Goal: Task Accomplishment & Management: Use online tool/utility

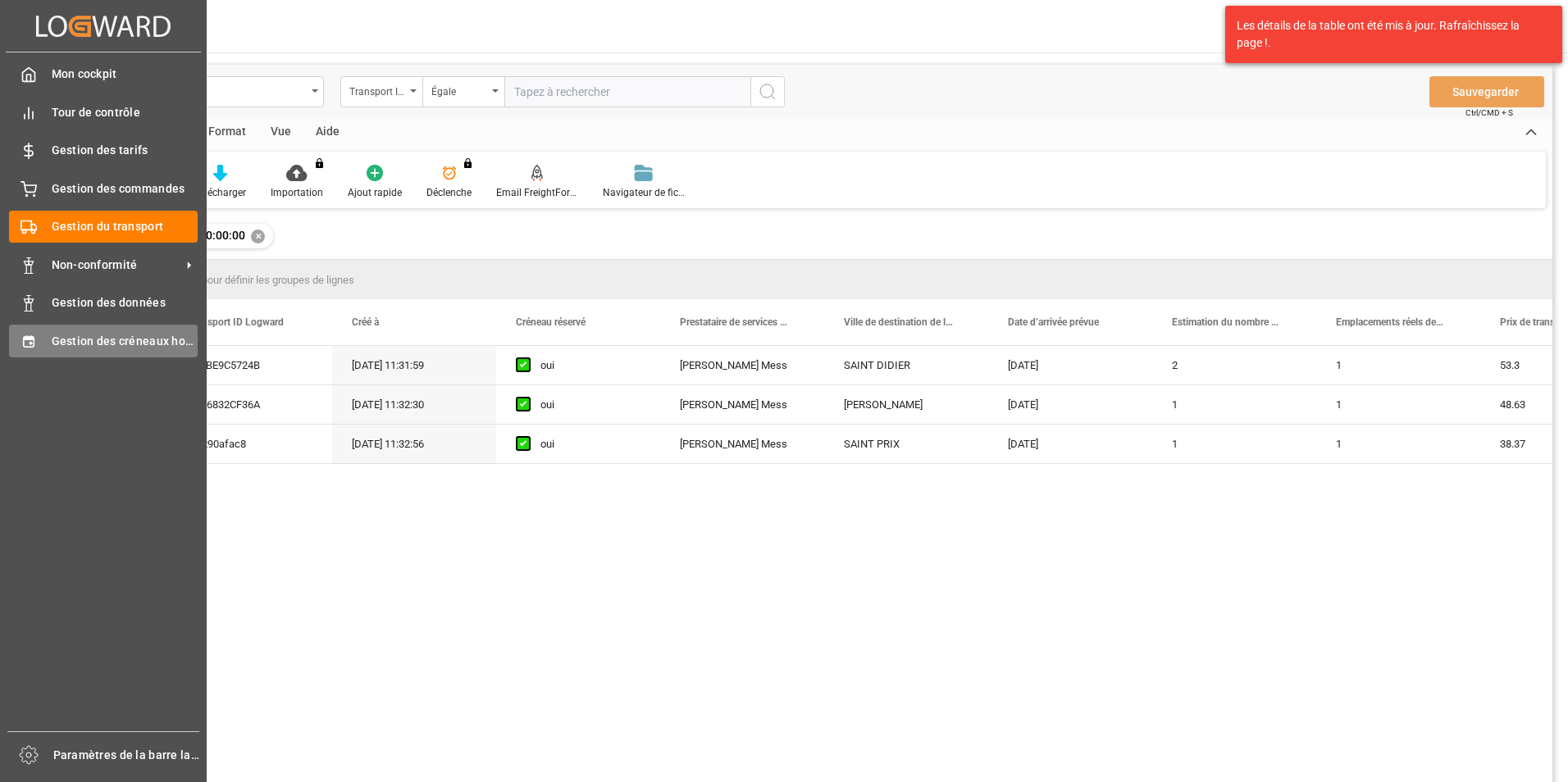
click at [57, 333] on span "Gestion des créneaux horaires" at bounding box center [125, 341] width 146 height 17
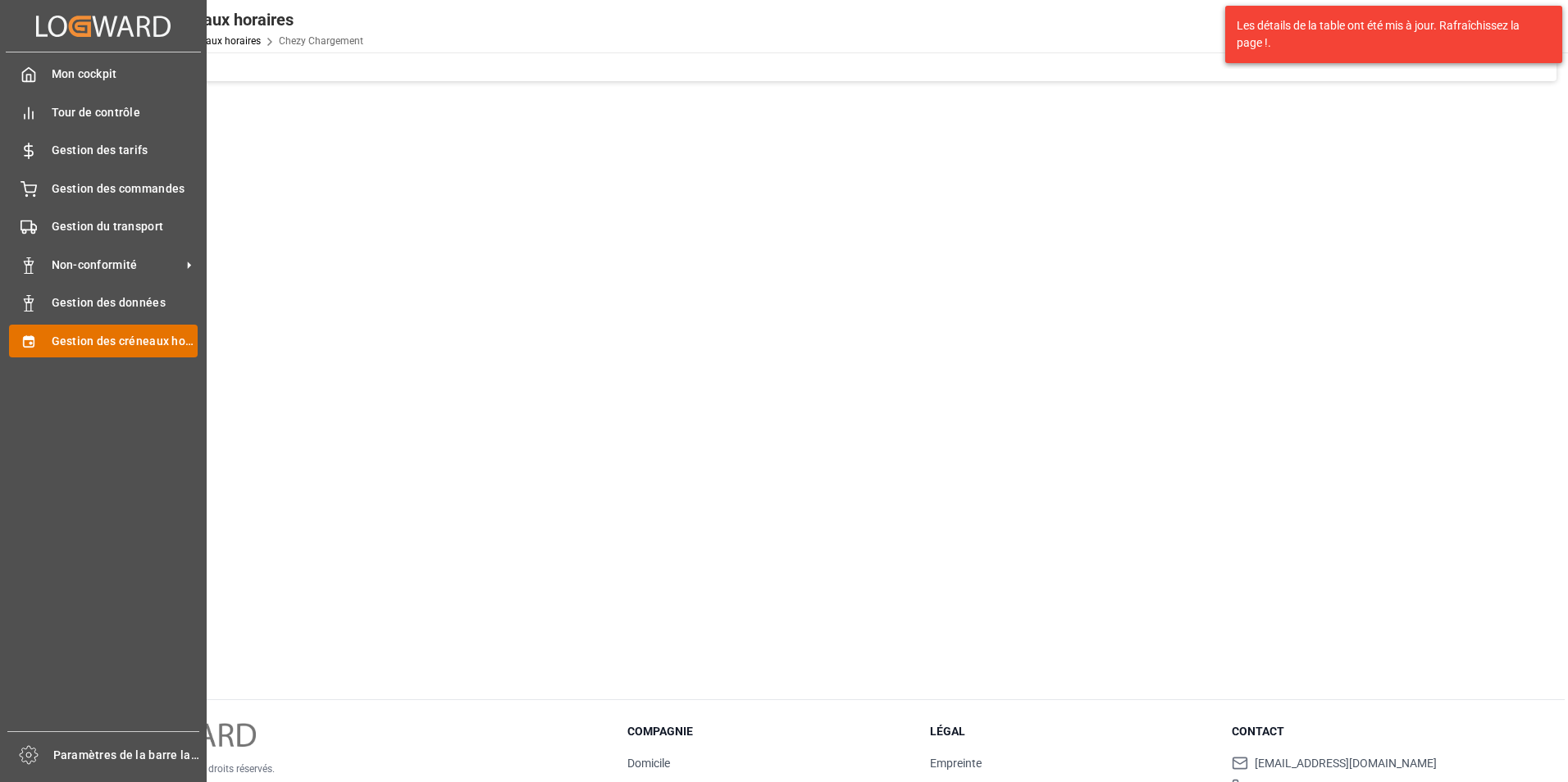
type input "Chezy Loading"
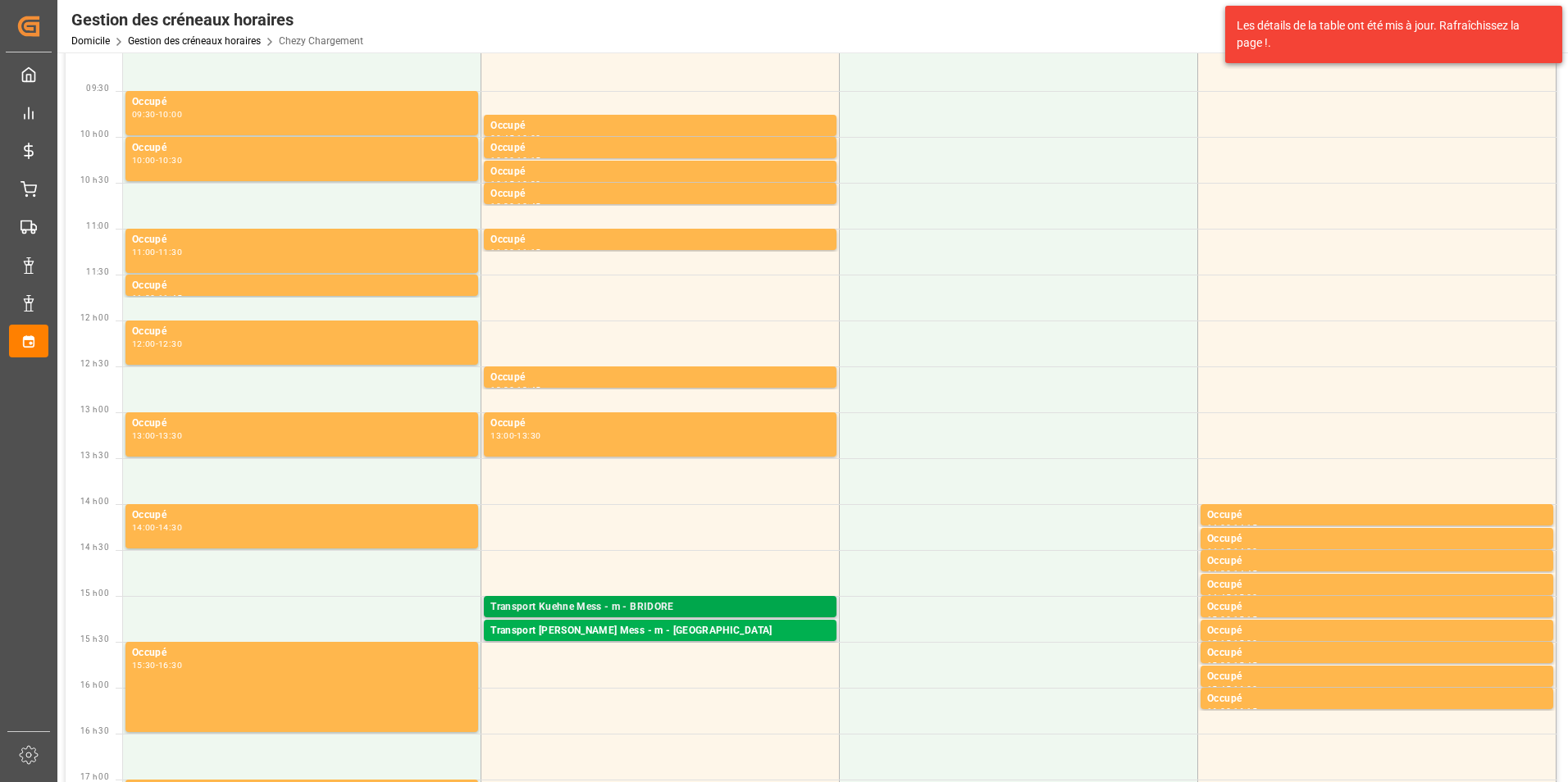
scroll to position [221, 0]
click at [666, 632] on div "Transport [PERSON_NAME] Mess - m - [GEOGRAPHIC_DATA]" at bounding box center [660, 631] width 340 height 16
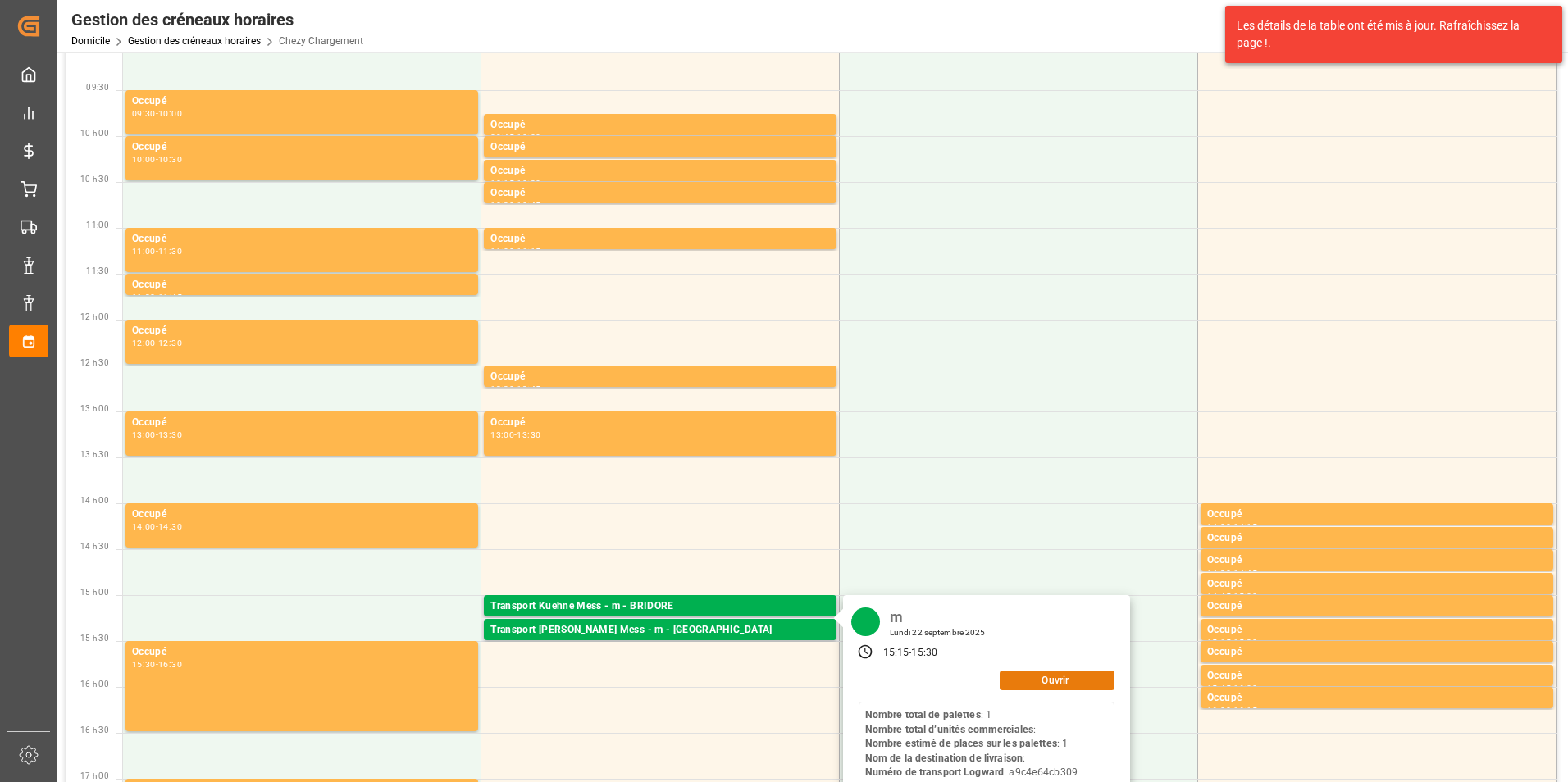
click at [1012, 676] on button "Ouvrir" at bounding box center [1057, 680] width 115 height 20
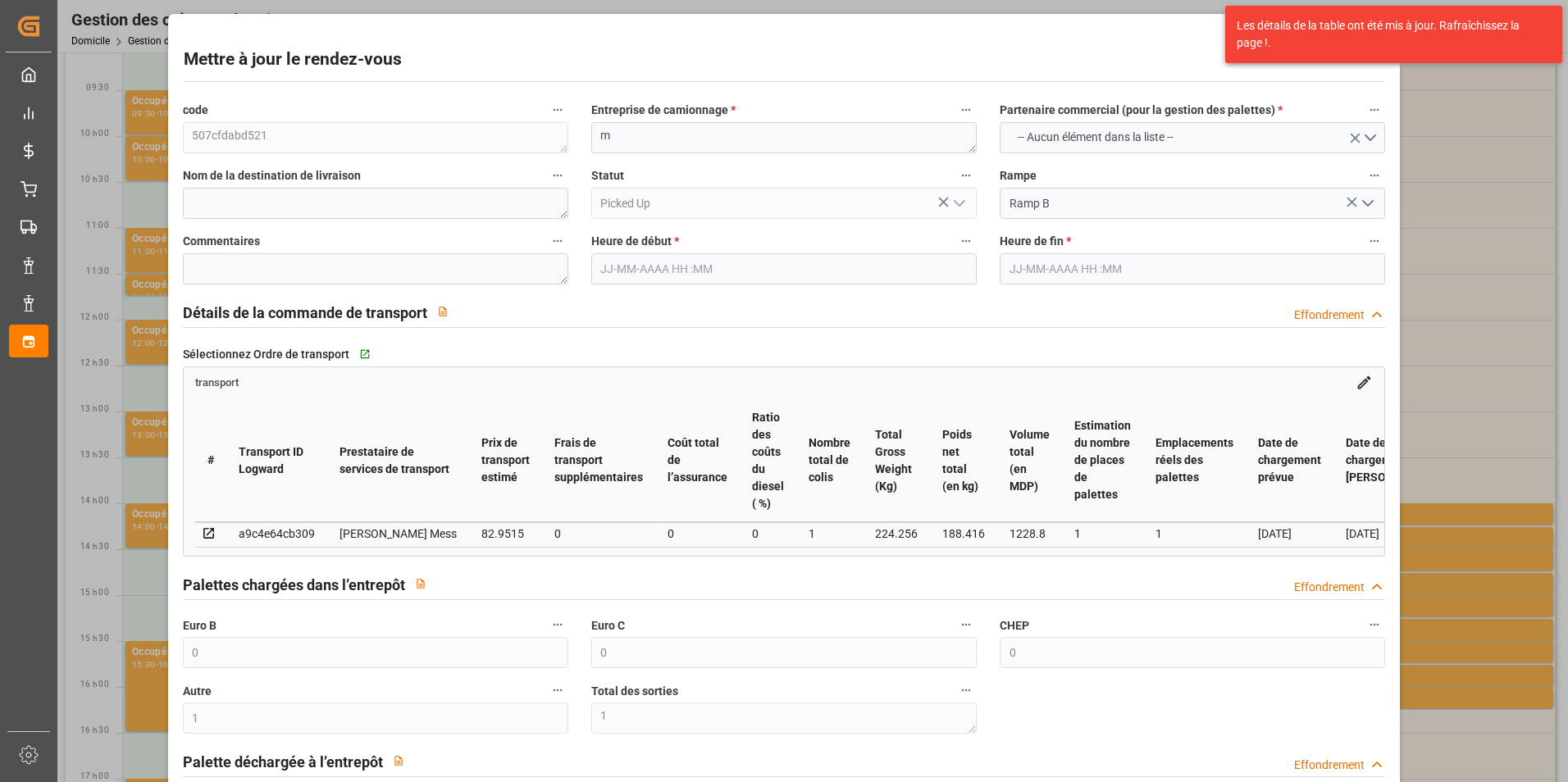
type input "0"
type input "1"
type input "0"
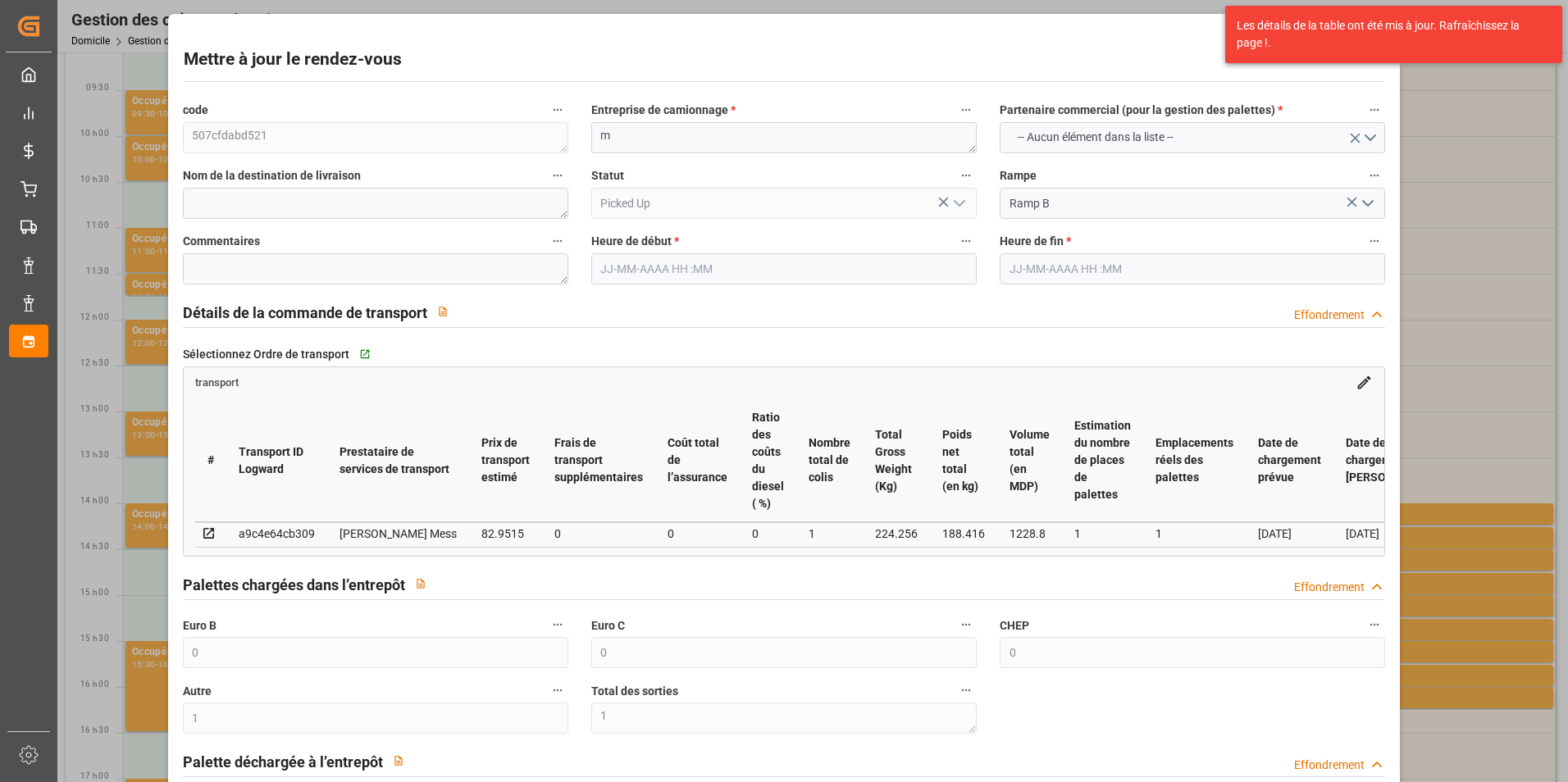
type input "0"
type input "1"
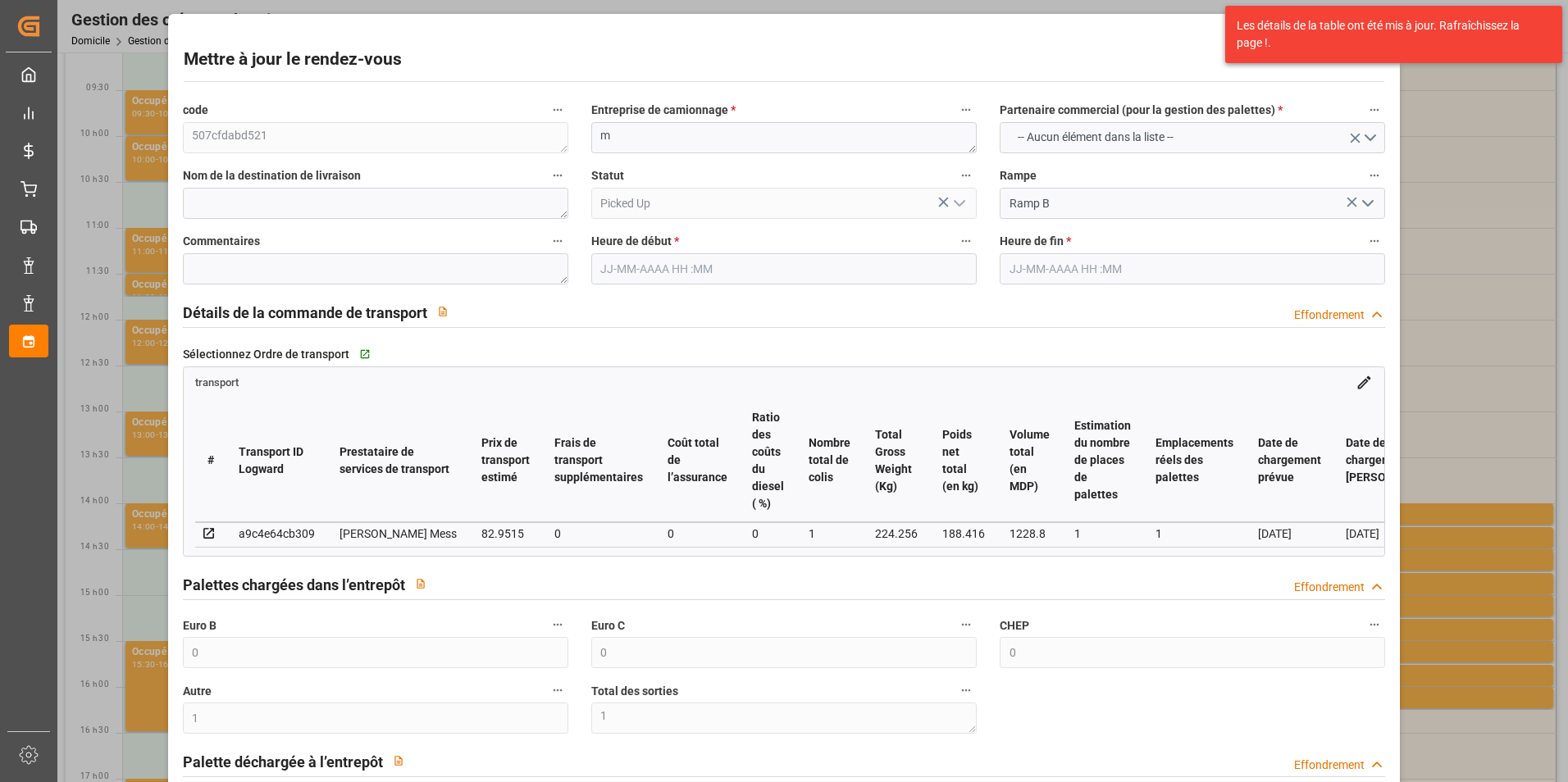
type input "82.9515"
type input "0"
type input "82.9515"
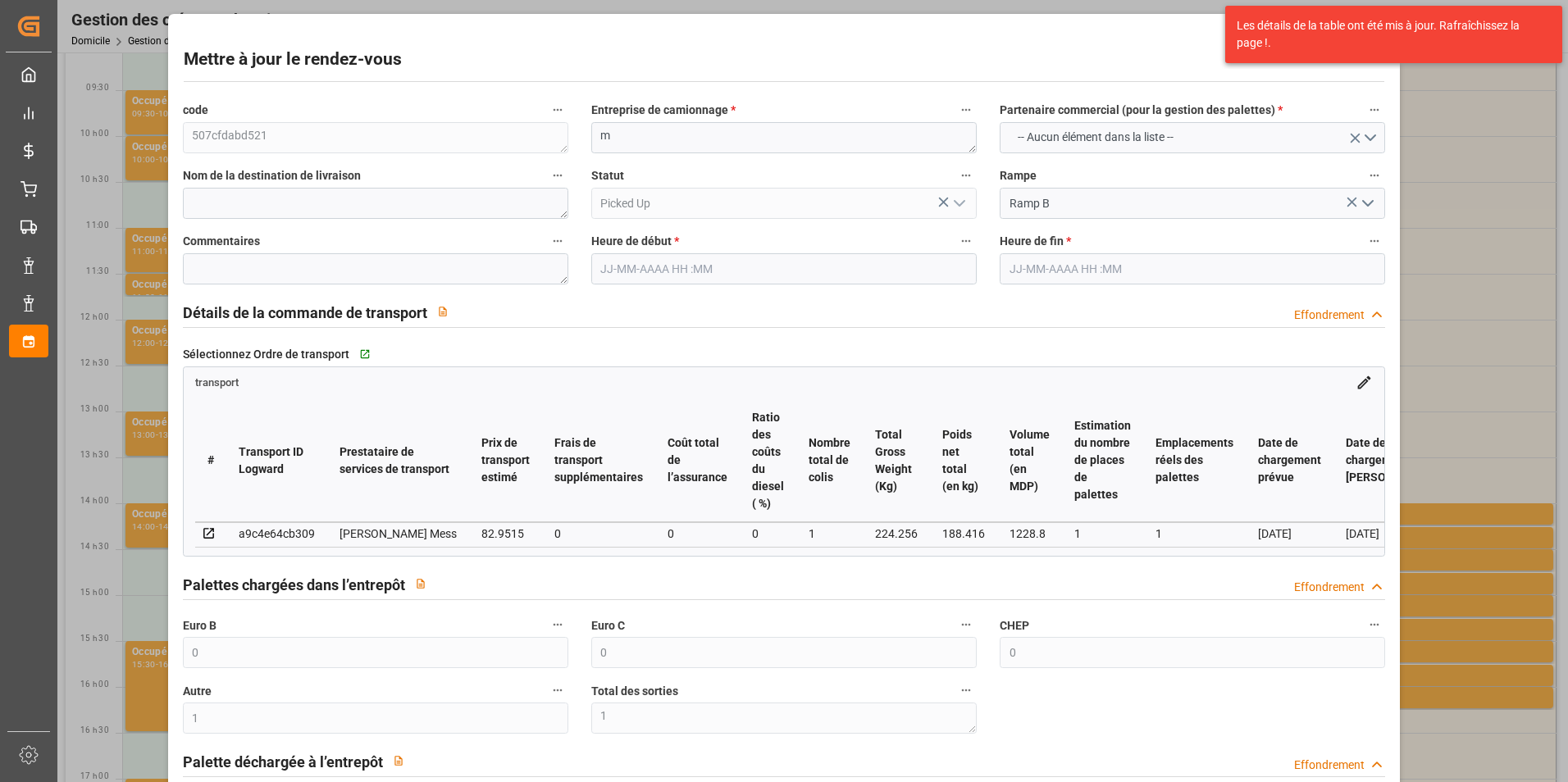
type input "0"
type input "1"
type input "188.416"
type input "255"
type input "1228.8"
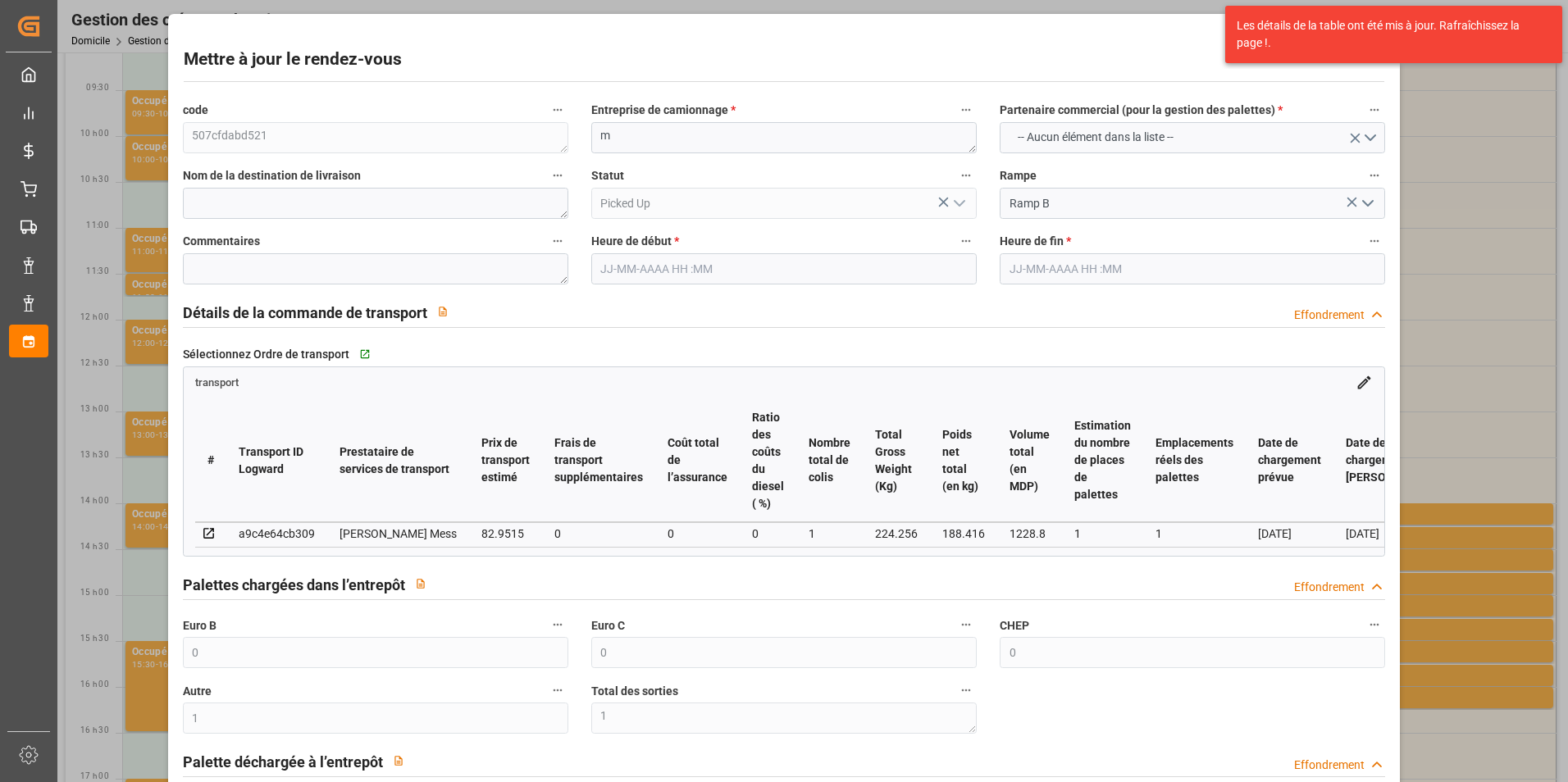
type input "76"
type input "1"
type input "0"
type input "1"
type input "101"
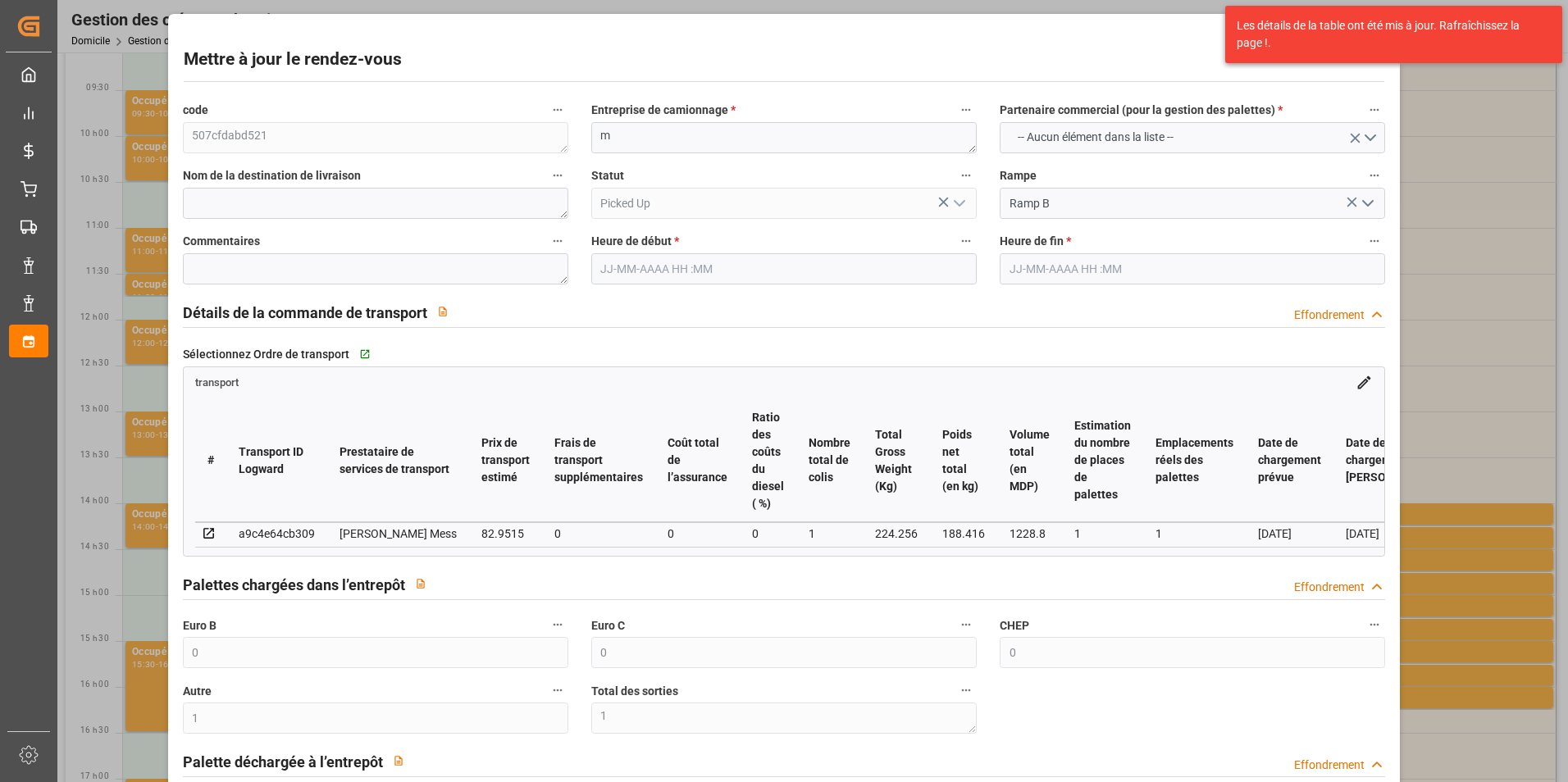
type input "224.256"
type input "0"
type input "4710.8598"
type input "0"
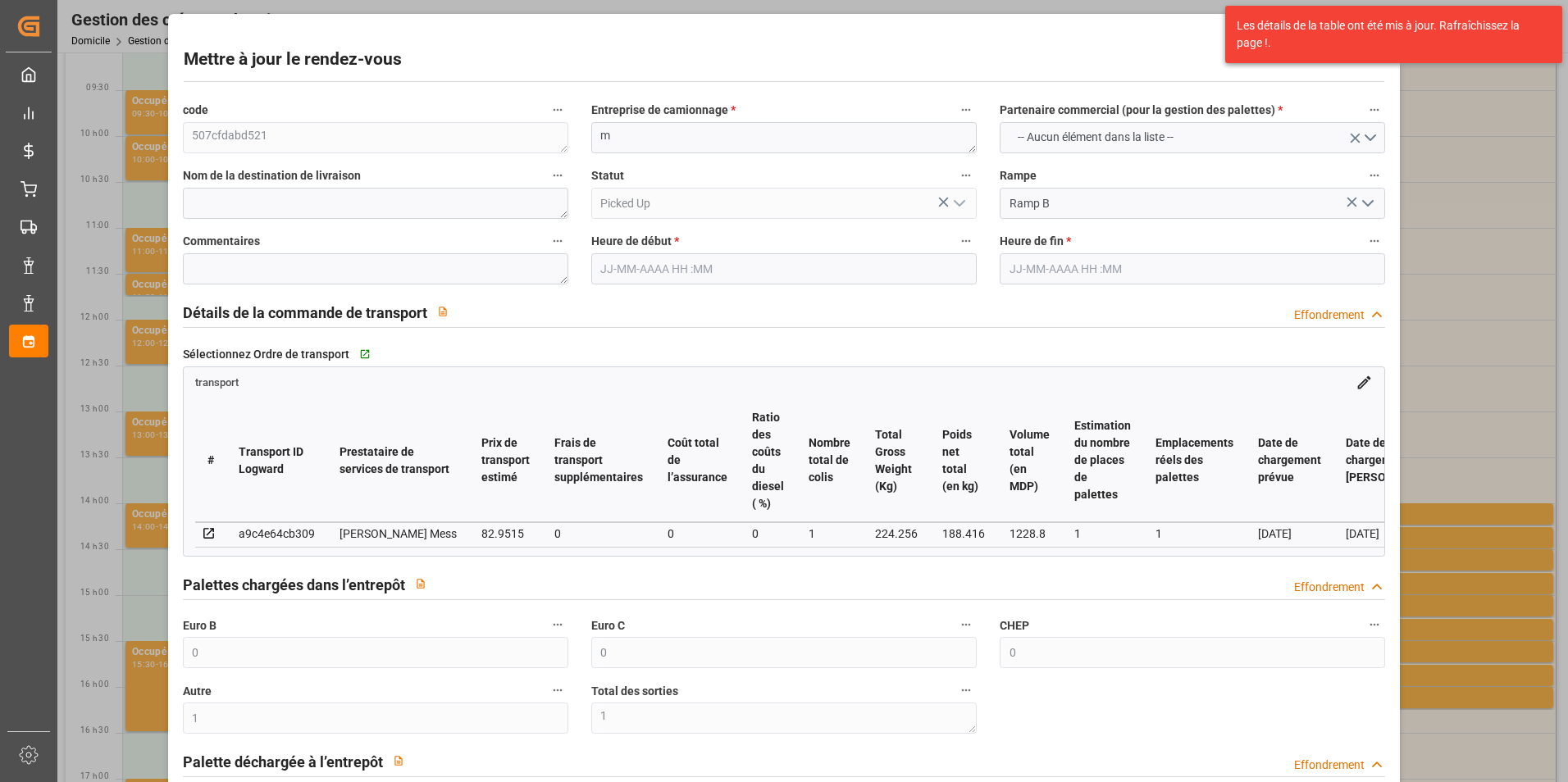
type input "21"
type input "35"
type input "[DATE] 15:15"
type input "[DATE] 15:30"
type input "[DATE] 11:24"
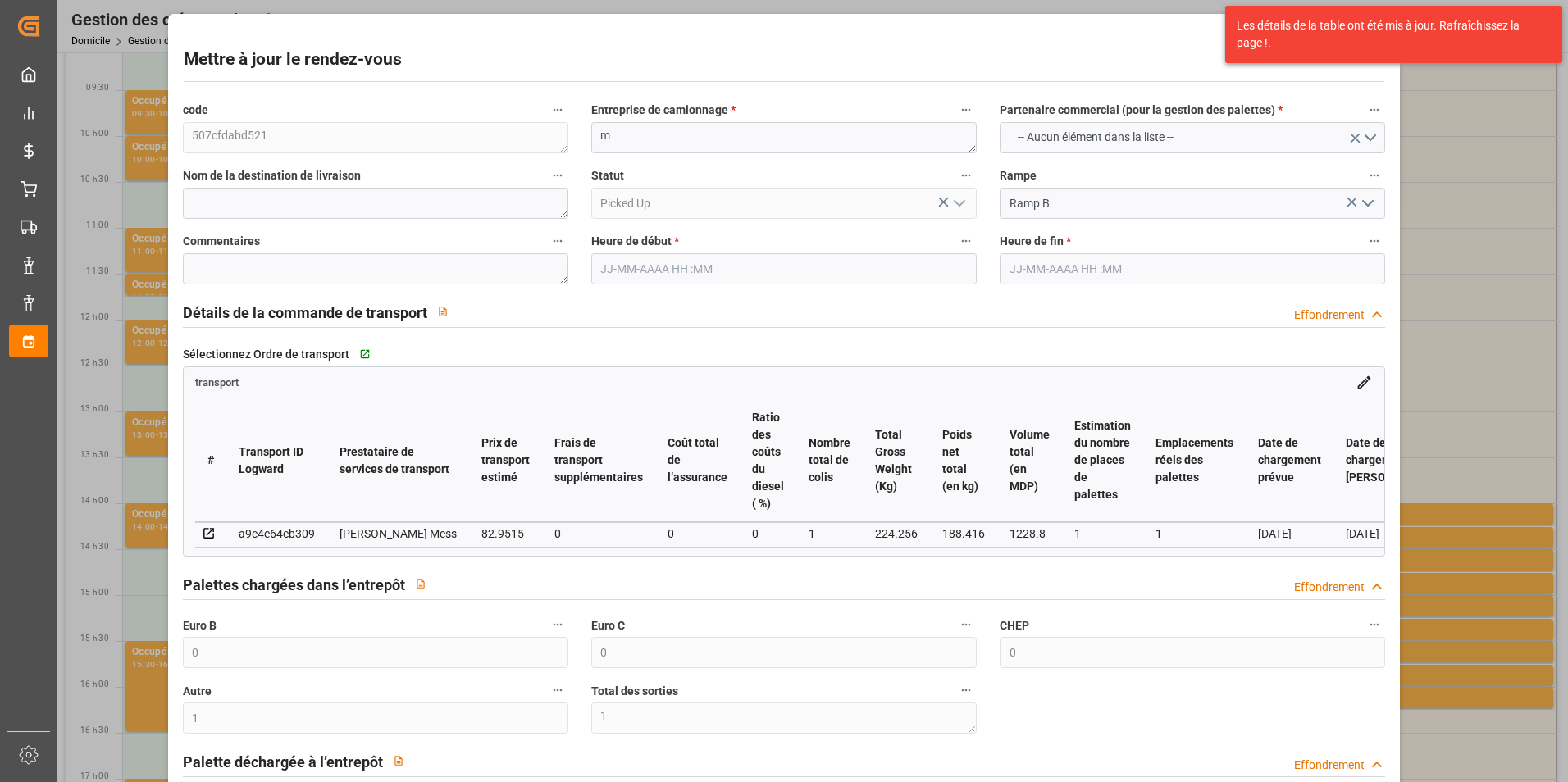
type input "[DATE] 11:24"
type input "[DATE]"
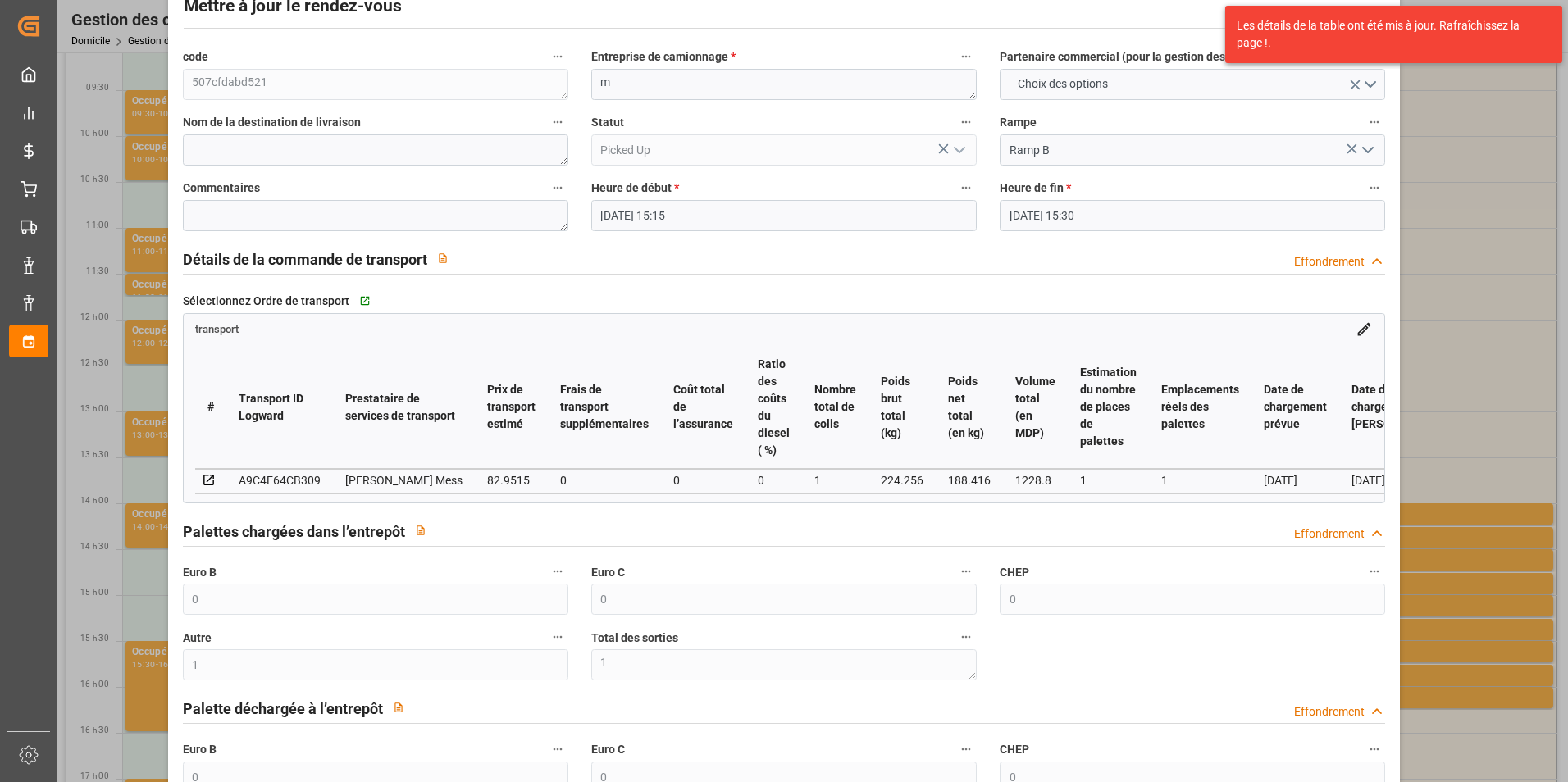
scroll to position [82, 0]
